Goal: Entertainment & Leisure: Consume media (video, audio)

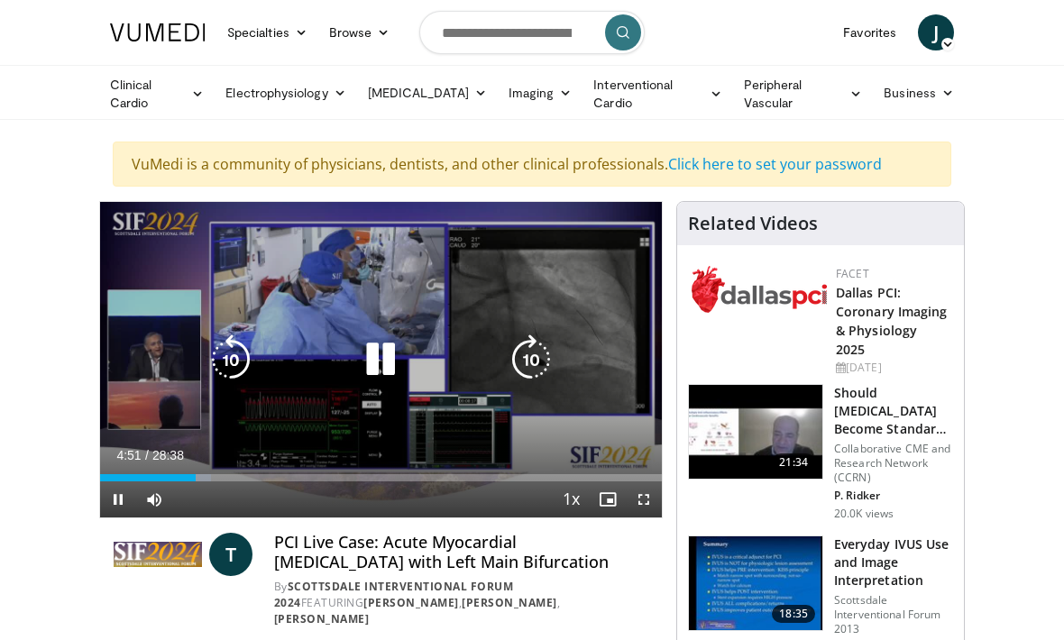
click at [227, 503] on div "Current Time 4:51 / Duration 28:38 Pause Skip Backward Skip Forward Mute Loaded…" at bounding box center [381, 500] width 562 height 36
click at [233, 501] on div "Current Time 4:54 / Duration 28:38 Pause Skip Backward Skip Forward Mute Loaded…" at bounding box center [381, 500] width 562 height 36
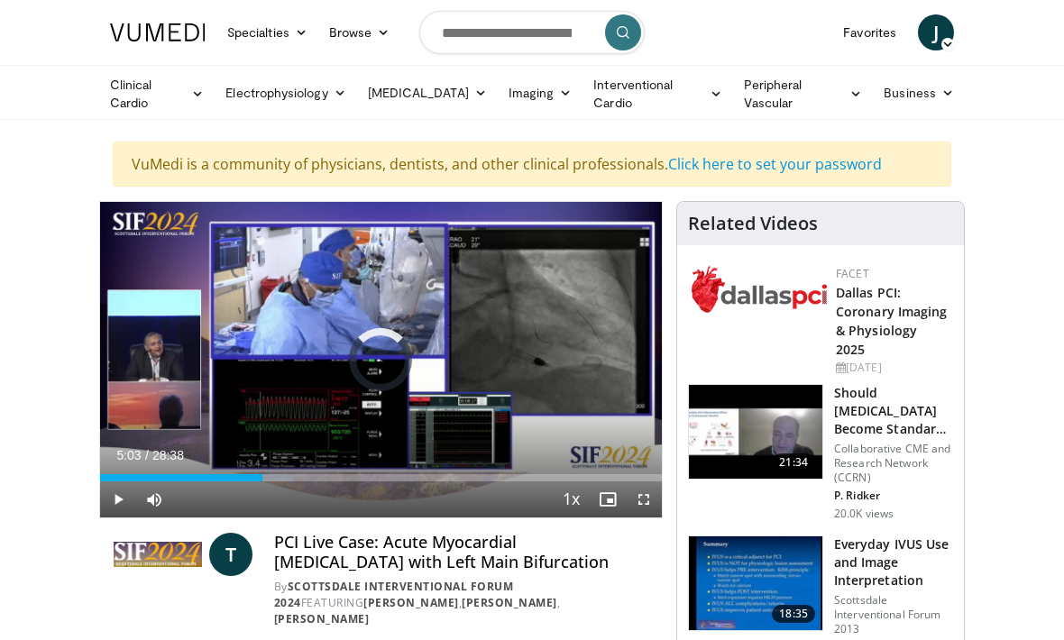
click at [199, 476] on div "Progress Bar" at bounding box center [181, 477] width 162 height 7
click at [203, 478] on div "Progress Bar" at bounding box center [206, 477] width 16 height 7
click at [231, 474] on div "Loaded : 22.13%" at bounding box center [381, 477] width 562 height 7
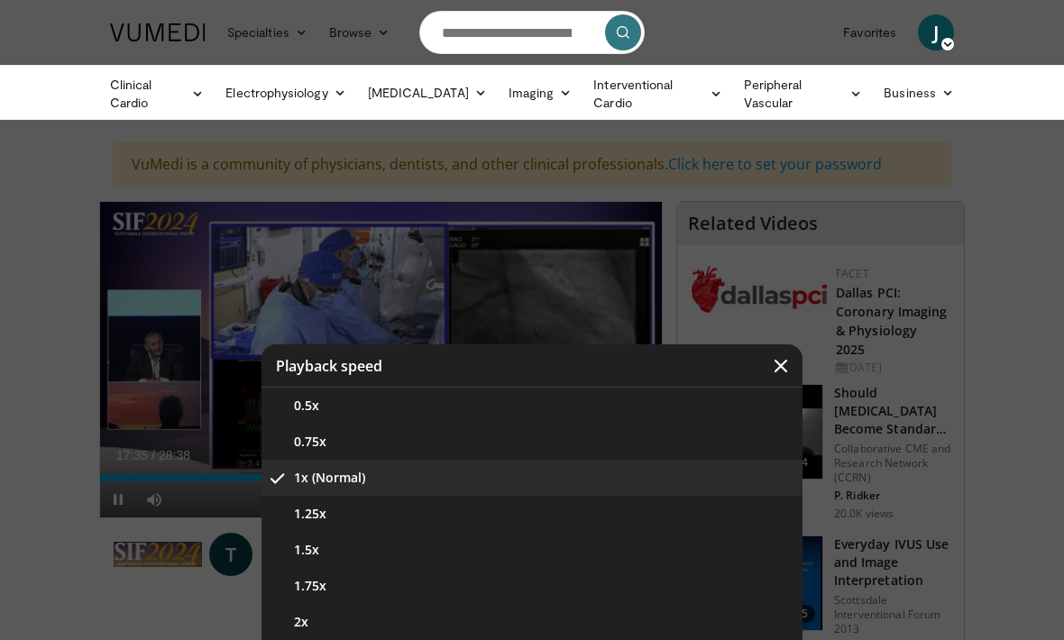
click at [817, 151] on div "Video Player" at bounding box center [532, 320] width 1064 height 640
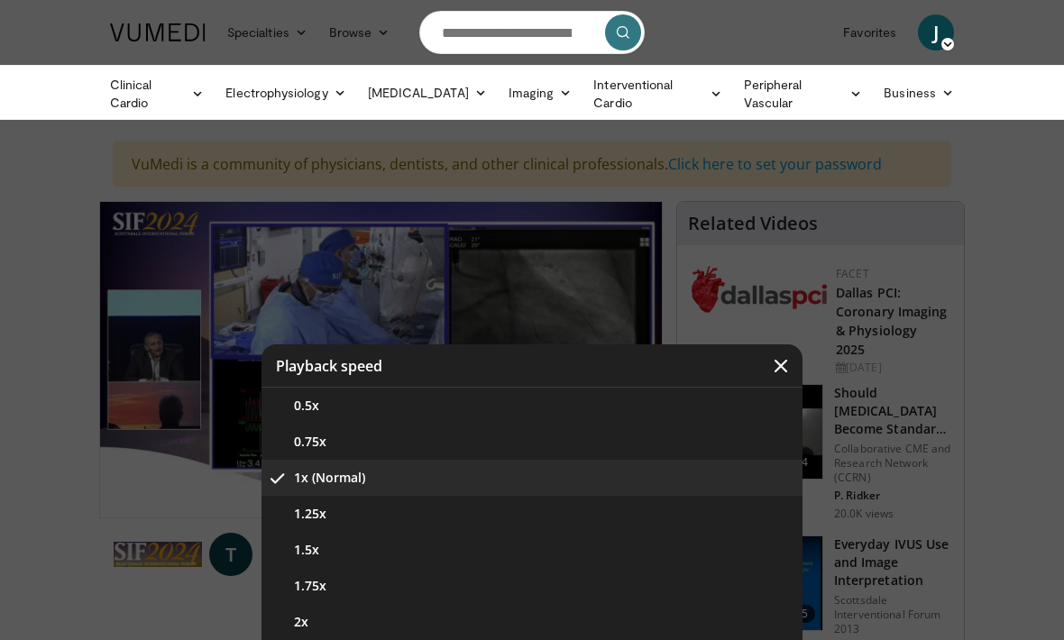
click at [782, 364] on icon "Video Player" at bounding box center [781, 366] width 18 height 18
